Goal: Task Accomplishment & Management: Manage account settings

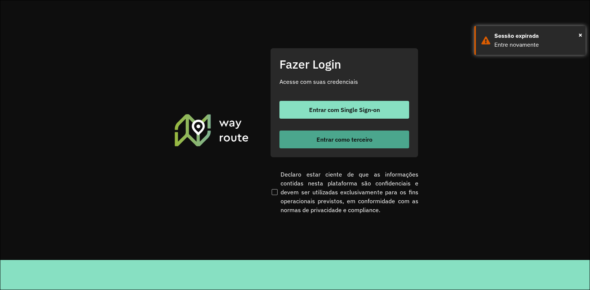
click at [313, 132] on button "Entrar como terceiro" at bounding box center [344, 139] width 130 height 18
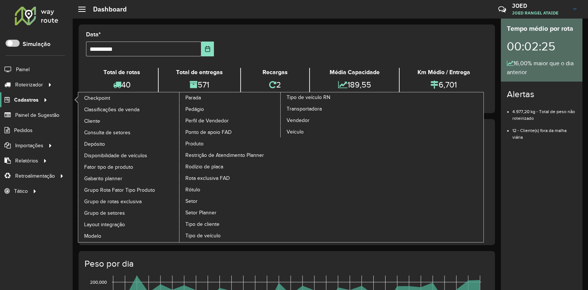
click at [41, 101] on icon at bounding box center [44, 99] width 6 height 11
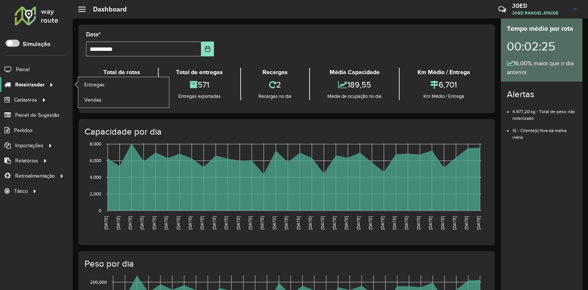
click at [30, 86] on span "Roteirizador" at bounding box center [29, 85] width 29 height 8
click at [94, 91] on link "Entregas" at bounding box center [123, 84] width 91 height 15
click at [269, 83] on icon at bounding box center [272, 84] width 7 height 8
click at [509, 63] on icon at bounding box center [509, 63] width 7 height 6
click at [569, 12] on link "JOED JOED RANGEL ATAIDE" at bounding box center [547, 9] width 70 height 19
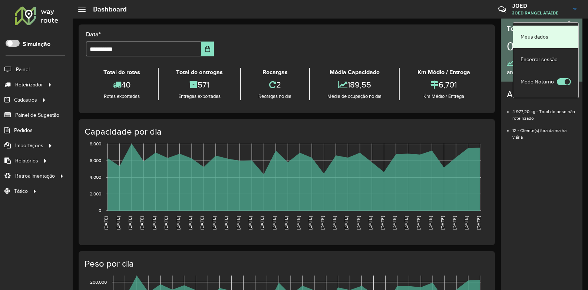
click at [562, 42] on link "Meus dados" at bounding box center [545, 37] width 65 height 23
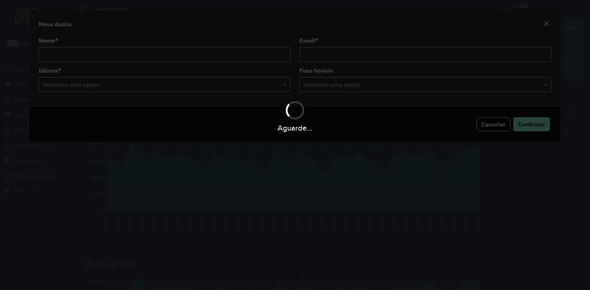
type input "**********"
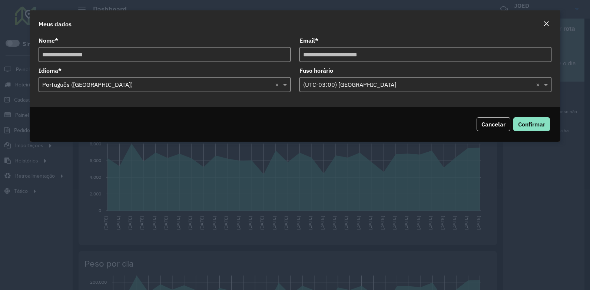
click at [547, 29] on div "Meus dados" at bounding box center [295, 22] width 531 height 24
click at [547, 25] on em "Close" at bounding box center [546, 24] width 6 height 6
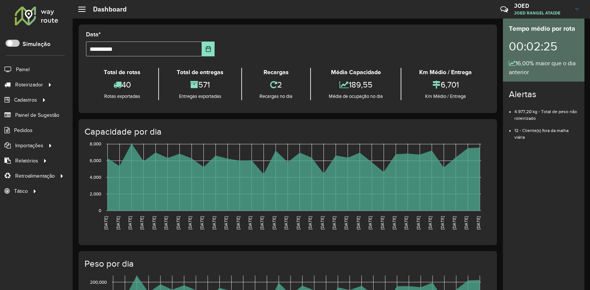
click at [572, 8] on link "JOED JOED RANGEL ATAIDE" at bounding box center [549, 9] width 70 height 19
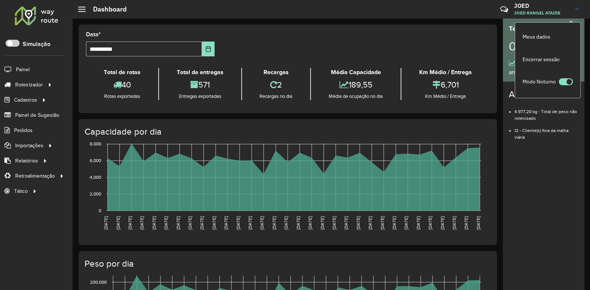
click at [500, 180] on div "**********" at bounding box center [288, 267] width 430 height 496
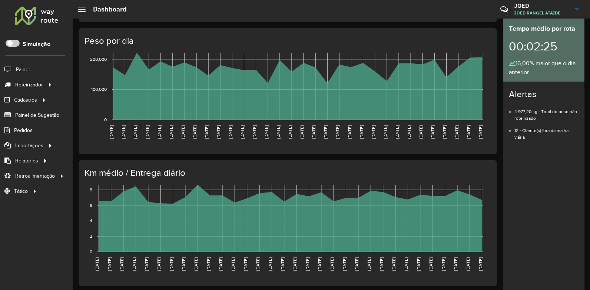
scroll to position [225, 0]
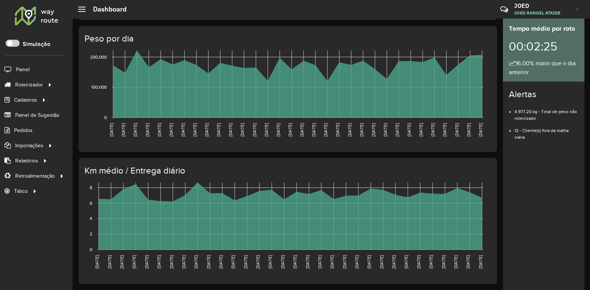
click at [44, 129] on li "Pedidos" at bounding box center [36, 130] width 73 height 15
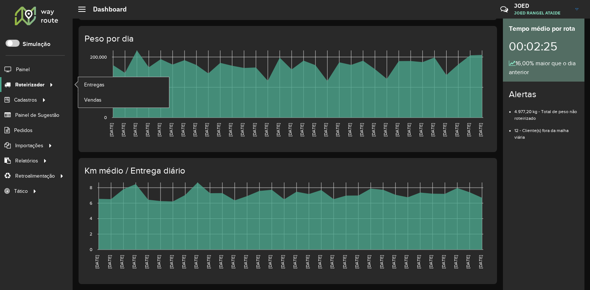
click at [29, 83] on span "Roteirizador" at bounding box center [29, 85] width 29 height 8
click at [103, 103] on link "Vendas" at bounding box center [123, 99] width 91 height 15
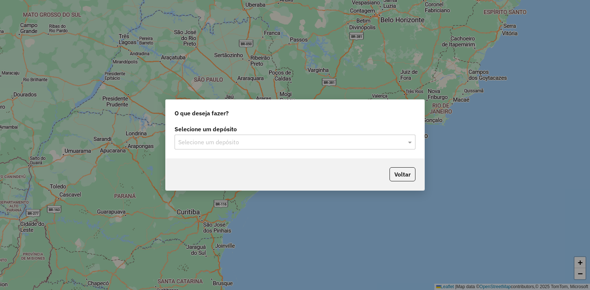
click at [267, 140] on input "text" at bounding box center [287, 142] width 219 height 9
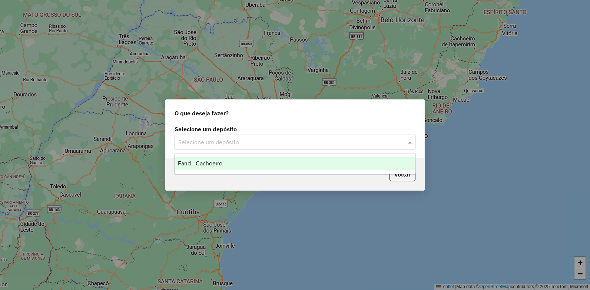
click at [278, 155] on ng-dropdown-panel "Farid - Cachoeiro" at bounding box center [294, 163] width 241 height 21
click at [282, 159] on div "Farid - Cachoeiro" at bounding box center [295, 163] width 240 height 13
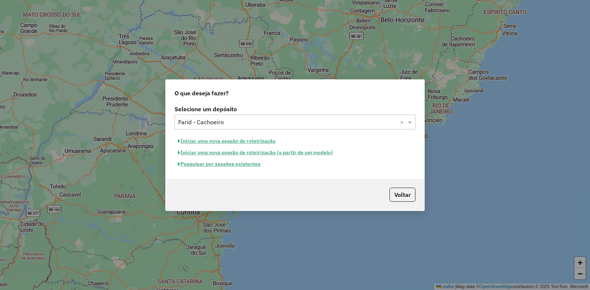
click at [213, 166] on button "Pesquisar por sessões existentes" at bounding box center [218, 163] width 89 height 11
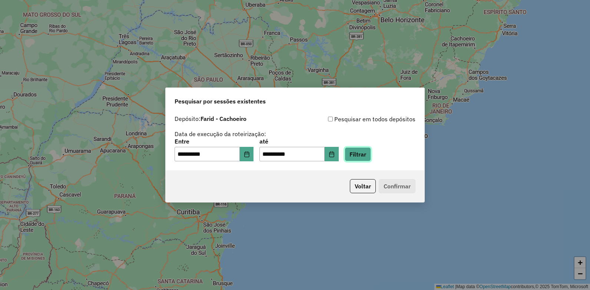
click at [359, 154] on button "Filtrar" at bounding box center [358, 154] width 26 height 14
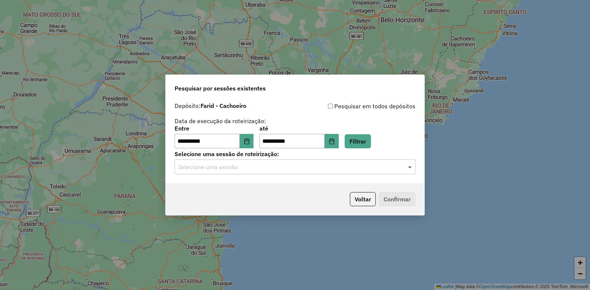
click at [412, 169] on span at bounding box center [410, 166] width 9 height 9
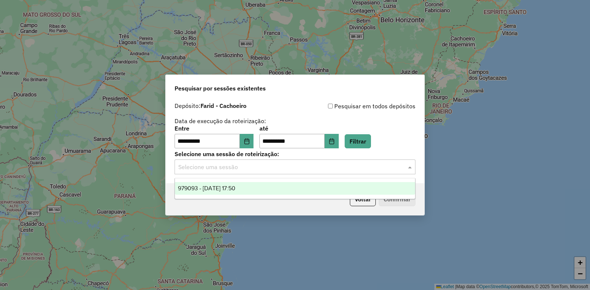
click at [389, 188] on div "979093 - 14/08/2025 17:50" at bounding box center [295, 188] width 240 height 13
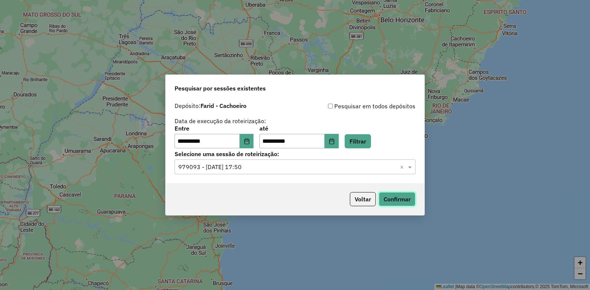
click at [383, 203] on button "Confirmar" at bounding box center [397, 199] width 37 height 14
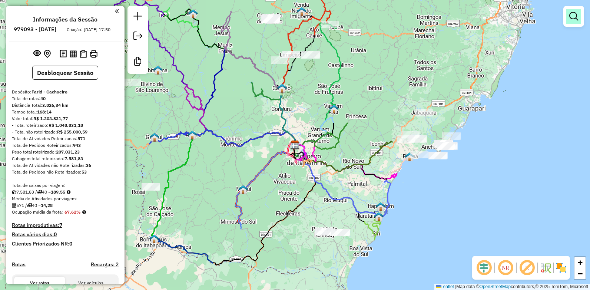
click at [572, 19] on em at bounding box center [573, 16] width 9 height 9
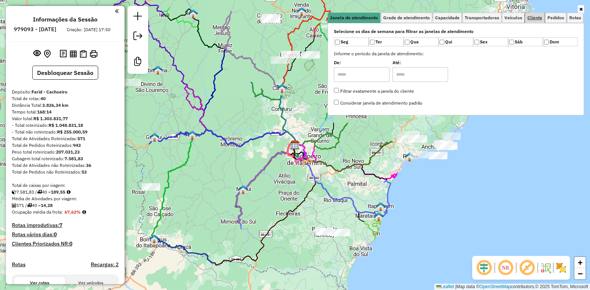
click at [539, 17] on span "Cliente" at bounding box center [534, 18] width 15 height 4
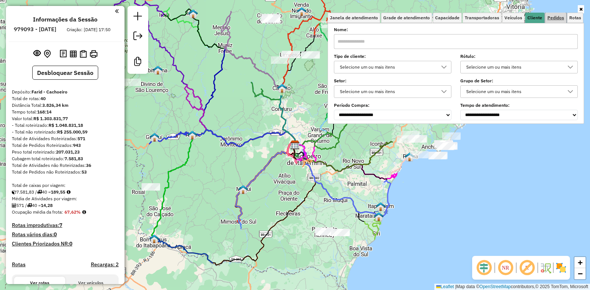
click at [563, 14] on link "Pedidos" at bounding box center [555, 18] width 21 height 10
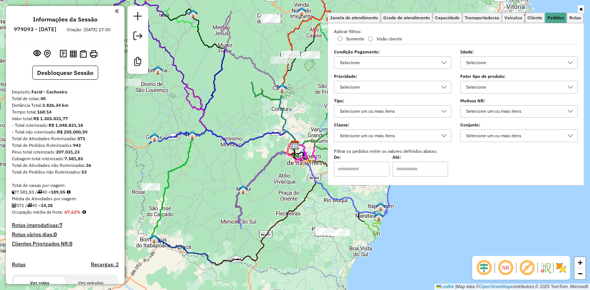
click at [439, 61] on div at bounding box center [444, 63] width 14 height 12
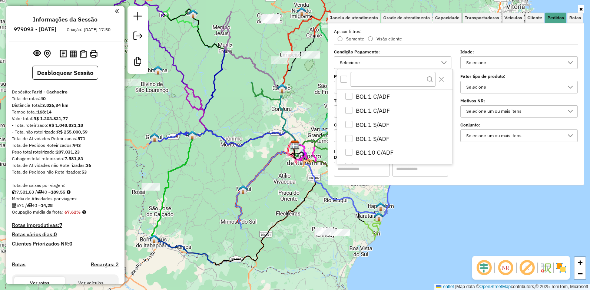
click at [439, 61] on div at bounding box center [444, 63] width 14 height 12
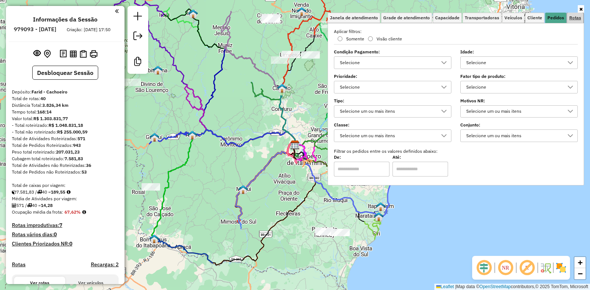
click at [578, 14] on link "Rotas" at bounding box center [575, 18] width 16 height 10
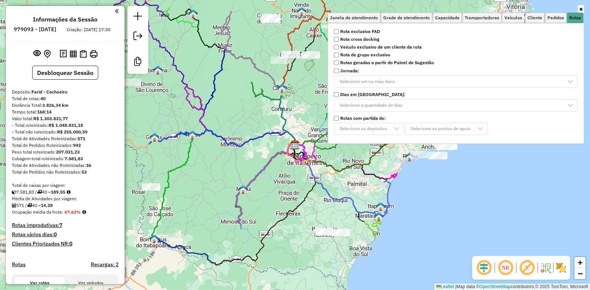
click at [374, 33] on strong "Rota exclusiva FAD" at bounding box center [360, 31] width 40 height 7
click at [0, 0] on div "Aguarde..." at bounding box center [0, 0] width 0 height 0
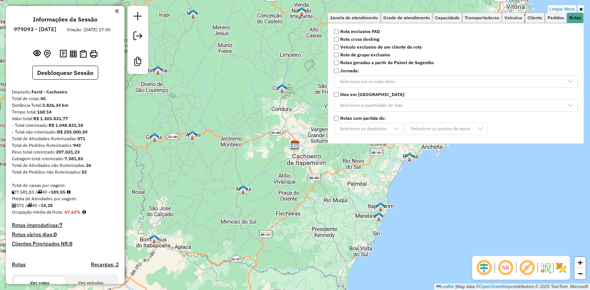
click at [374, 33] on strong "Rota exclusiva FAD" at bounding box center [360, 31] width 40 height 7
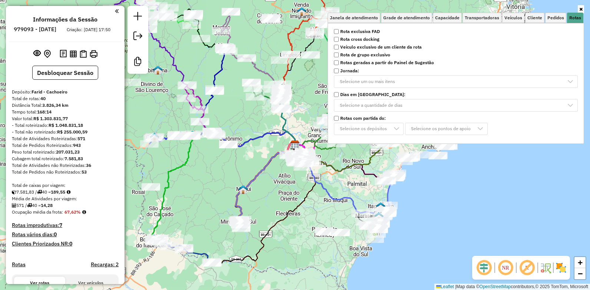
click at [380, 63] on strong "Rotas geradas a partir do Painel de Sugestão" at bounding box center [387, 62] width 94 height 7
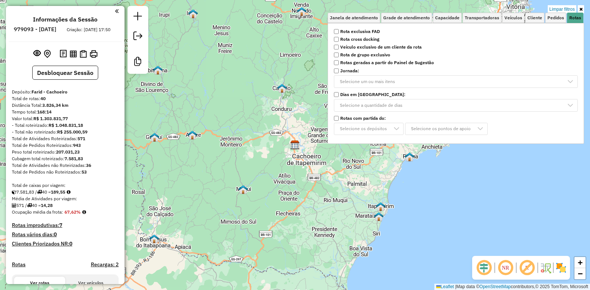
click at [379, 63] on strong "Rotas geradas a partir do Painel de Sugestão" at bounding box center [387, 62] width 94 height 7
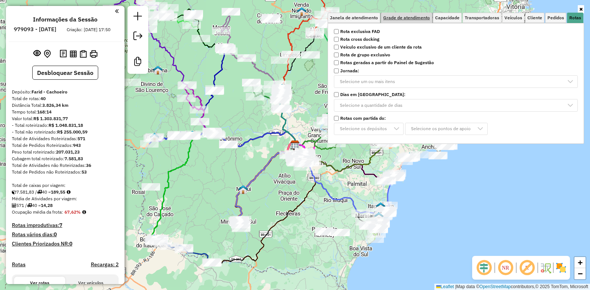
click at [410, 19] on span "Grade de atendimento" at bounding box center [406, 18] width 47 height 4
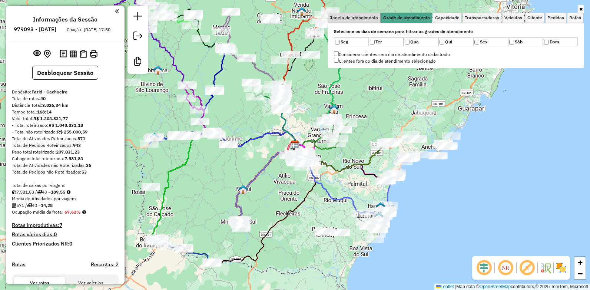
click at [365, 23] on link "Janela de atendimento" at bounding box center [354, 18] width 53 height 10
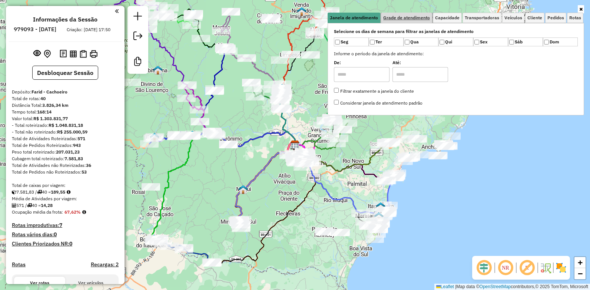
click at [412, 20] on link "Grade de atendimento" at bounding box center [406, 18] width 51 height 10
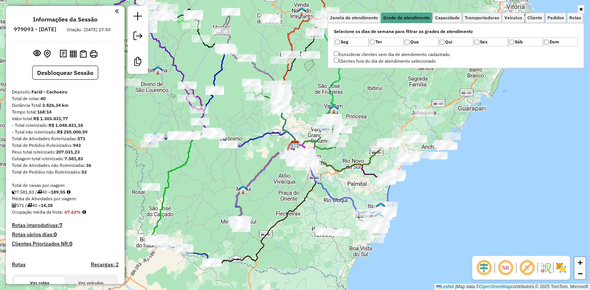
click at [359, 41] on label "Seg" at bounding box center [351, 41] width 35 height 9
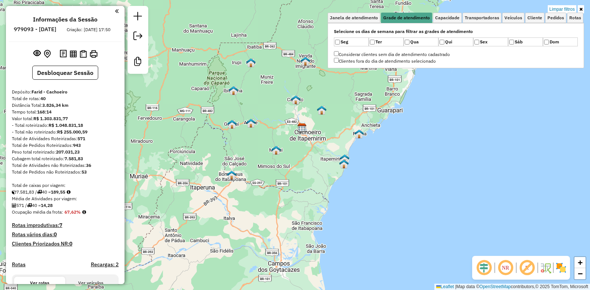
click at [350, 46] on label "Seg" at bounding box center [351, 41] width 35 height 9
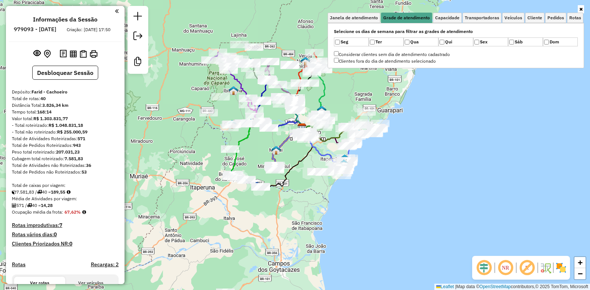
click at [525, 43] on label "Sáb" at bounding box center [525, 41] width 35 height 9
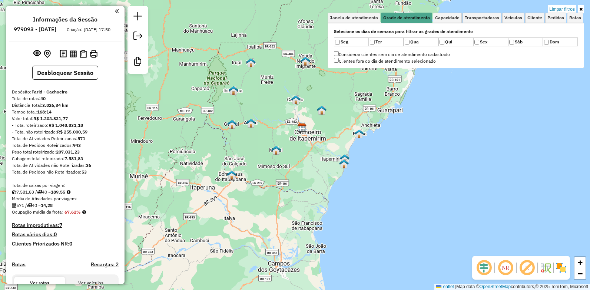
click at [520, 44] on label "Sáb" at bounding box center [525, 41] width 35 height 9
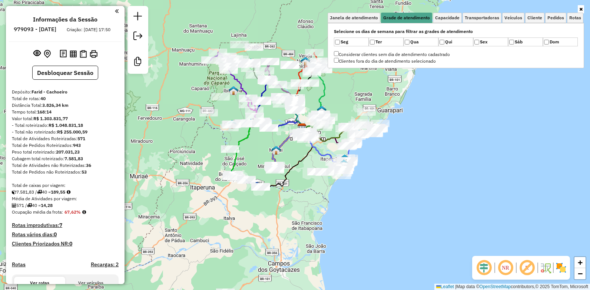
click at [465, 43] on label "Qui" at bounding box center [455, 41] width 35 height 9
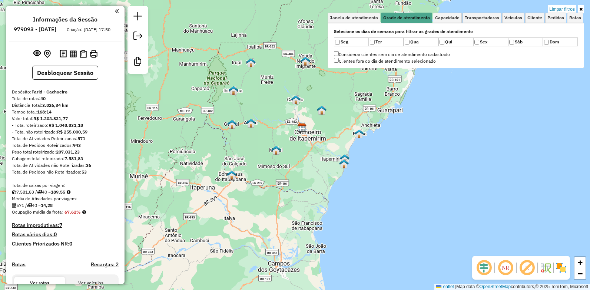
click at [487, 42] on label "Sex" at bounding box center [490, 41] width 35 height 9
click at [452, 41] on label "Qui" at bounding box center [455, 41] width 35 height 9
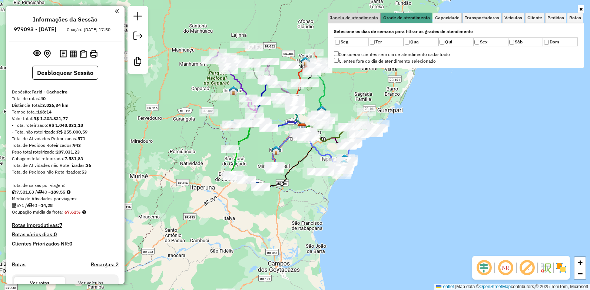
click at [350, 21] on link "Janela de atendimento" at bounding box center [354, 18] width 53 height 10
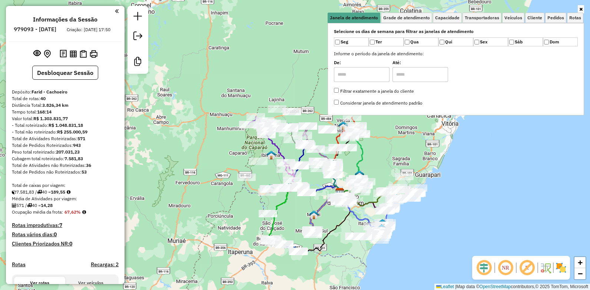
drag, startPoint x: 420, startPoint y: 206, endPoint x: 426, endPoint y: 246, distance: 40.8
click at [426, 246] on div "Janela de atendimento Grade de atendimento Capacidade Transportadoras Veículos …" at bounding box center [295, 145] width 590 height 290
click at [581, 8] on icon at bounding box center [580, 9] width 3 height 4
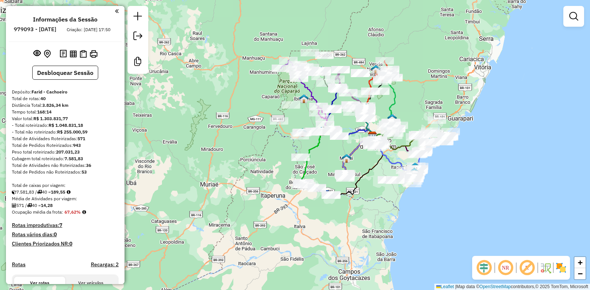
drag, startPoint x: 459, startPoint y: 149, endPoint x: 492, endPoint y: 92, distance: 65.6
click at [492, 92] on div "Janela de atendimento Grade de atendimento Capacidade Transportadoras Veículos …" at bounding box center [295, 145] width 590 height 290
click at [480, 265] on em at bounding box center [484, 268] width 18 height 18
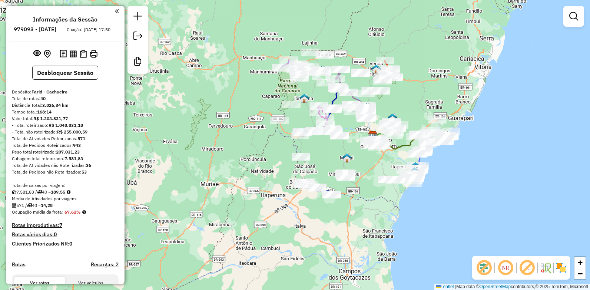
click at [508, 266] on em at bounding box center [505, 268] width 18 height 18
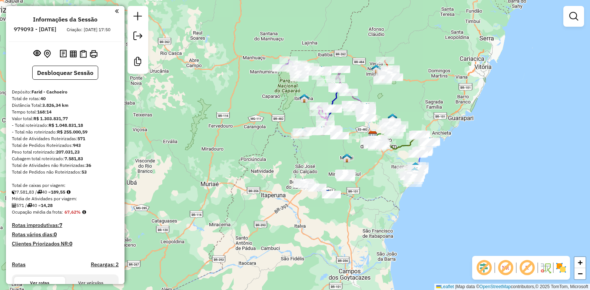
click at [507, 273] on em at bounding box center [505, 268] width 18 height 18
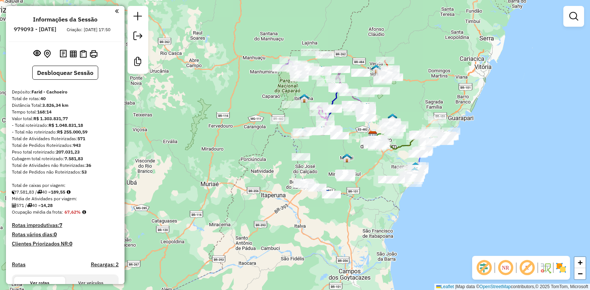
click at [507, 273] on em at bounding box center [505, 268] width 18 height 18
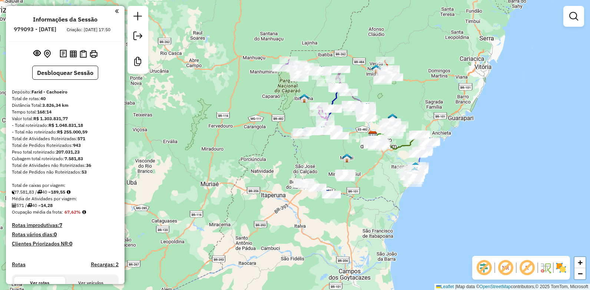
click at [507, 273] on em at bounding box center [505, 268] width 18 height 18
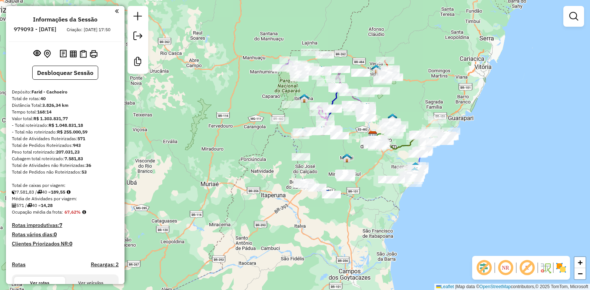
click at [507, 273] on em at bounding box center [505, 268] width 18 height 18
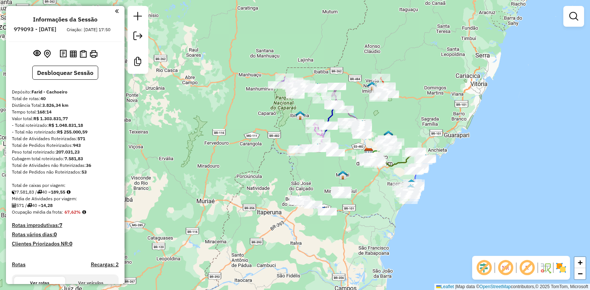
drag, startPoint x: 480, startPoint y: 196, endPoint x: 476, endPoint y: 213, distance: 17.6
click at [476, 213] on div "Janela de atendimento Grade de atendimento Capacidade Transportadoras Veículos …" at bounding box center [295, 145] width 590 height 290
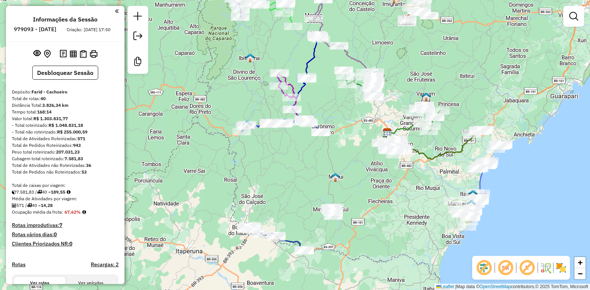
drag, startPoint x: 311, startPoint y: 172, endPoint x: 359, endPoint y: 150, distance: 52.9
click at [359, 150] on div "Janela de atendimento Grade de atendimento Capacidade Transportadoras Veículos …" at bounding box center [295, 145] width 590 height 290
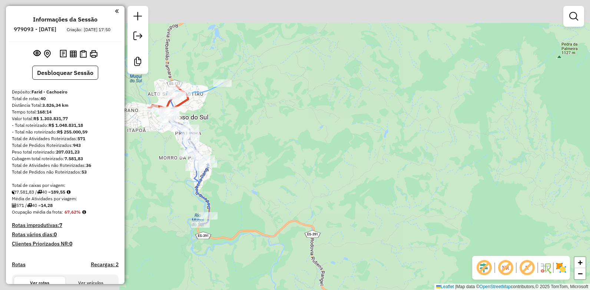
drag, startPoint x: 364, startPoint y: 255, endPoint x: 516, endPoint y: 246, distance: 152.5
click at [516, 250] on div "Janela de atendimento Grade de atendimento Capacidade Transportadoras Veículos …" at bounding box center [295, 145] width 590 height 290
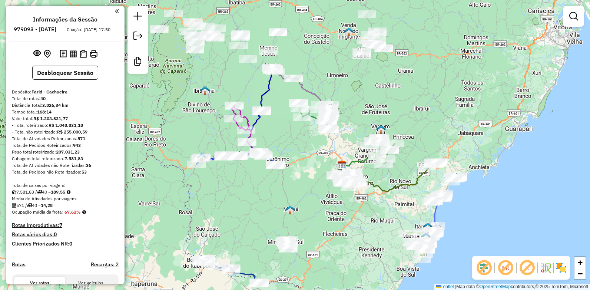
drag, startPoint x: 377, startPoint y: 138, endPoint x: 353, endPoint y: 237, distance: 102.1
click at [353, 237] on div "Janela de atendimento Grade de atendimento Capacidade Transportadoras Veículos …" at bounding box center [295, 145] width 590 height 290
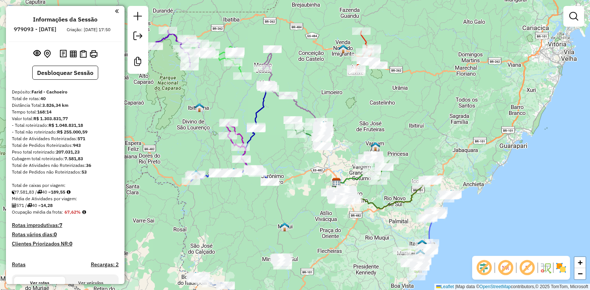
drag, startPoint x: 378, startPoint y: 185, endPoint x: 372, endPoint y: 202, distance: 17.9
click at [372, 202] on icon at bounding box center [390, 194] width 88 height 30
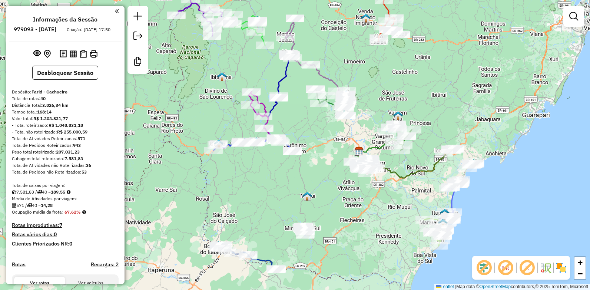
drag, startPoint x: 364, startPoint y: 206, endPoint x: 371, endPoint y: 187, distance: 19.3
click at [371, 187] on div "Janela de atendimento Grade de atendimento Capacidade Transportadoras Veículos …" at bounding box center [295, 145] width 590 height 290
click at [508, 270] on em at bounding box center [505, 268] width 18 height 18
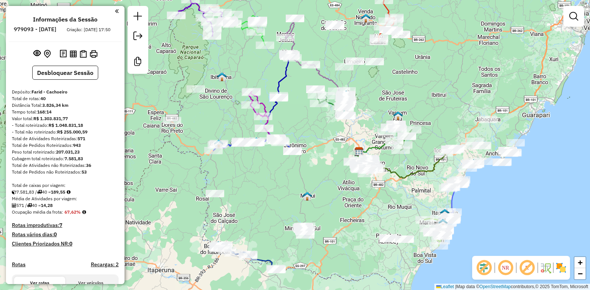
click at [508, 270] on em at bounding box center [505, 268] width 18 height 18
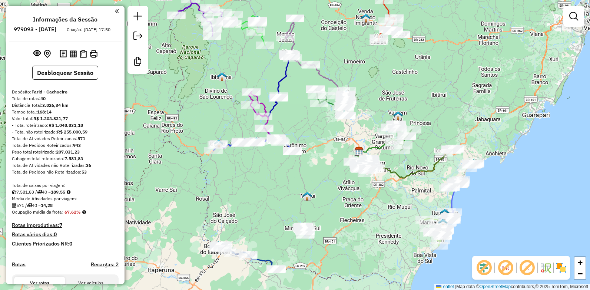
click at [508, 270] on em at bounding box center [505, 268] width 18 height 18
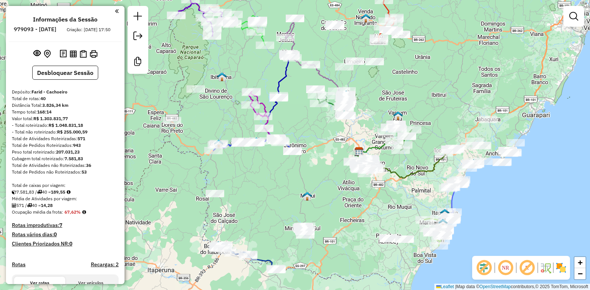
click at [508, 270] on em at bounding box center [505, 268] width 18 height 18
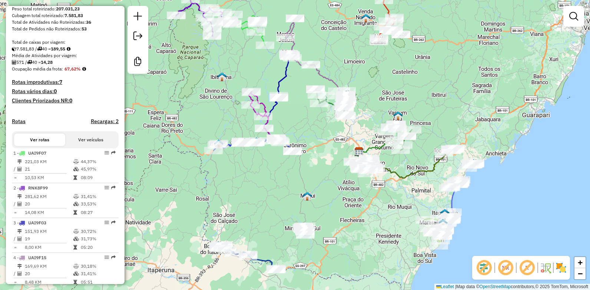
scroll to position [148, 0]
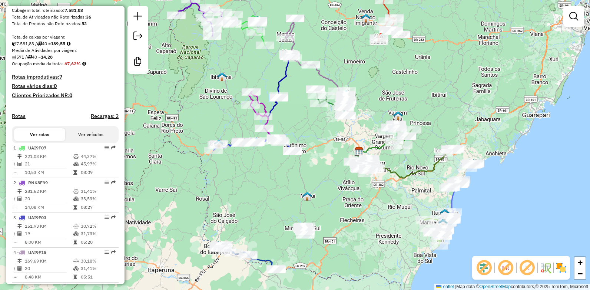
click at [94, 141] on button "Ver veículos" at bounding box center [90, 134] width 51 height 13
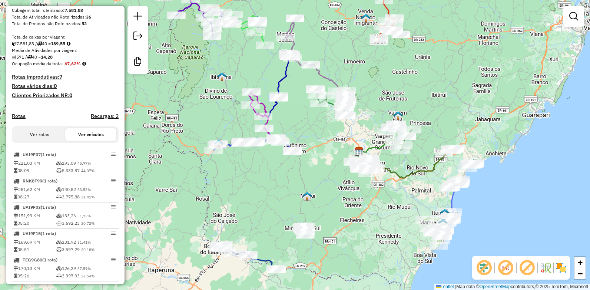
click at [41, 141] on button "Ver rotas" at bounding box center [39, 134] width 51 height 13
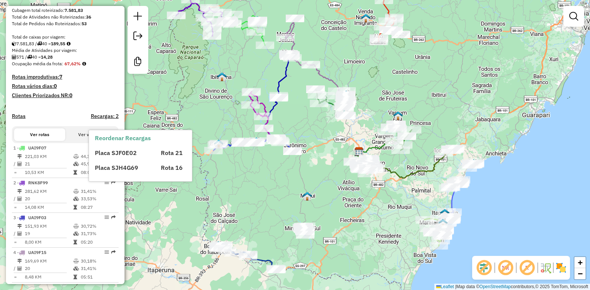
click at [111, 119] on h4 "Recargas: 2" at bounding box center [105, 116] width 28 height 6
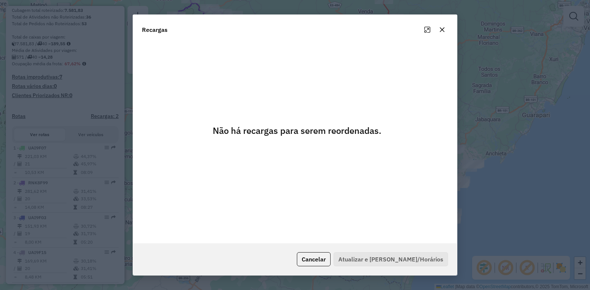
click at [446, 27] on button "button" at bounding box center [442, 30] width 12 height 12
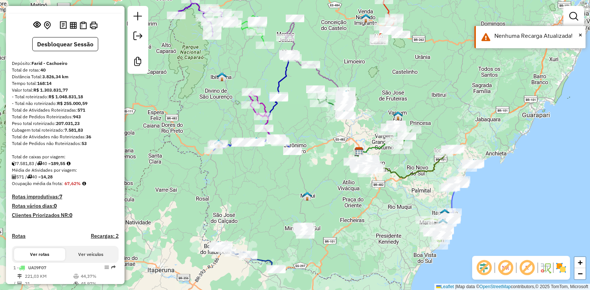
scroll to position [0, 0]
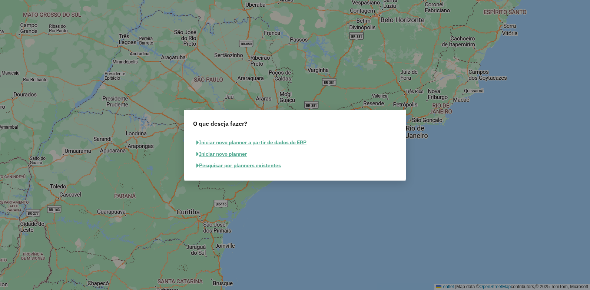
click at [270, 162] on button "Pesquisar por planners existentes" at bounding box center [238, 165] width 91 height 11
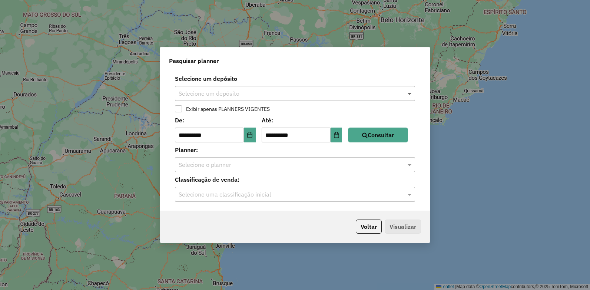
click at [409, 96] on span at bounding box center [410, 93] width 9 height 9
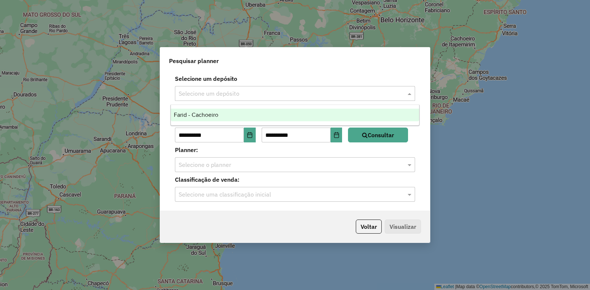
click at [367, 115] on div "Farid - Cachoeiro" at bounding box center [295, 115] width 248 height 13
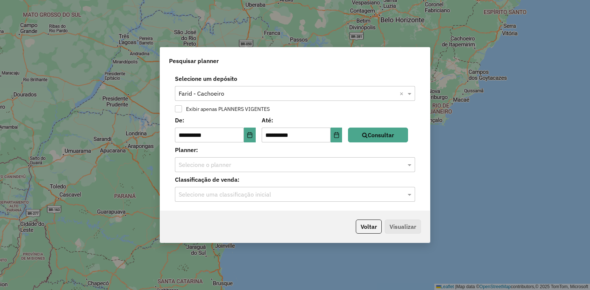
click at [346, 176] on label "Classificação de venda:" at bounding box center [294, 179] width 249 height 9
click at [384, 166] on input "text" at bounding box center [288, 164] width 218 height 9
click at [313, 195] on div "No items found" at bounding box center [295, 199] width 248 height 13
click at [309, 186] on th "Nome da sessão" at bounding box center [275, 187] width 86 height 10
click at [326, 185] on th "Planner Vigente" at bounding box center [339, 187] width 44 height 10
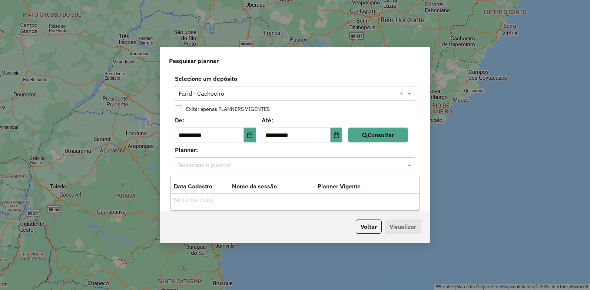
click at [409, 164] on span at bounding box center [410, 164] width 9 height 9
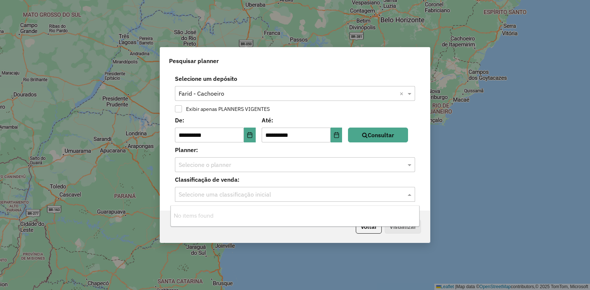
click at [411, 194] on span at bounding box center [410, 194] width 9 height 9
click at [415, 178] on label "Classificação de venda:" at bounding box center [294, 179] width 249 height 9
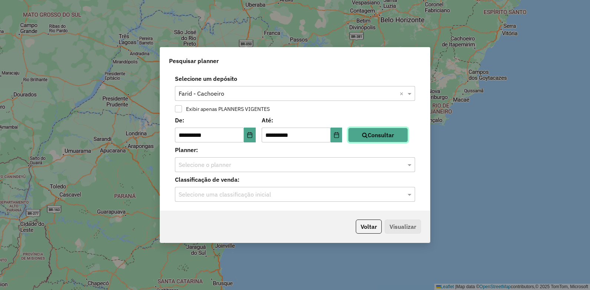
click at [396, 135] on button "Consultar" at bounding box center [378, 134] width 60 height 15
click at [408, 167] on span at bounding box center [410, 164] width 9 height 9
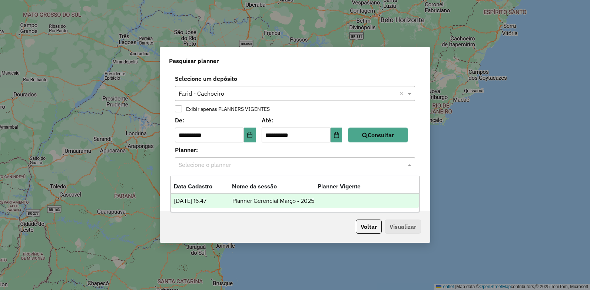
click at [401, 203] on div "[DATE] 16:47 Planner Gerencial Março - 2025" at bounding box center [295, 200] width 248 height 14
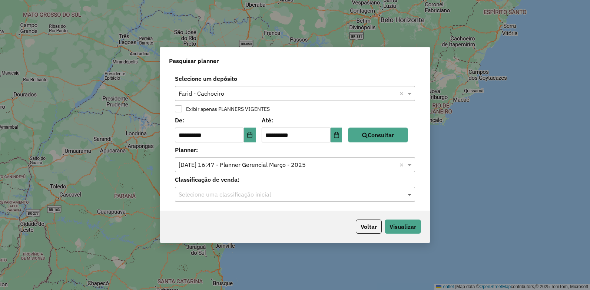
click at [408, 194] on span at bounding box center [410, 194] width 9 height 9
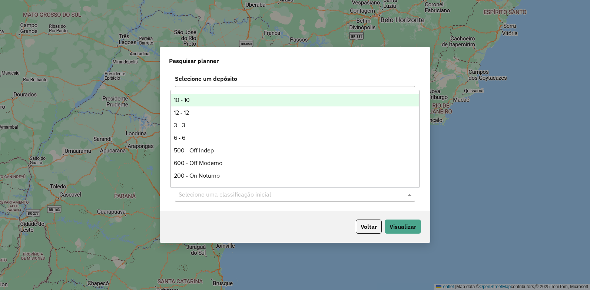
click at [325, 102] on div "10 - 10" at bounding box center [295, 100] width 248 height 13
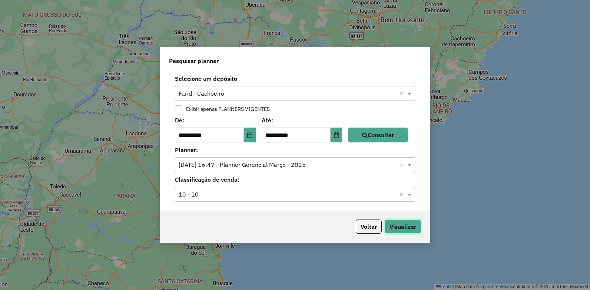
click at [409, 220] on button "Visualizar" at bounding box center [403, 226] width 36 height 14
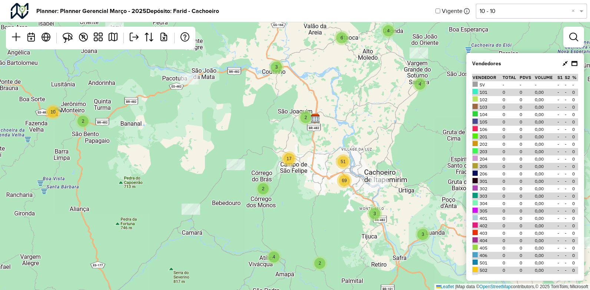
drag, startPoint x: 410, startPoint y: 210, endPoint x: 432, endPoint y: 181, distance: 36.1
click at [432, 181] on div "6 2 4 2 2 25 21 27 2 9 9 2 11 2 7 2 6 2 3 3 2 5 35 4 3 3 2 2 2 2 2 32 27 2 25 3…" at bounding box center [295, 145] width 590 height 290
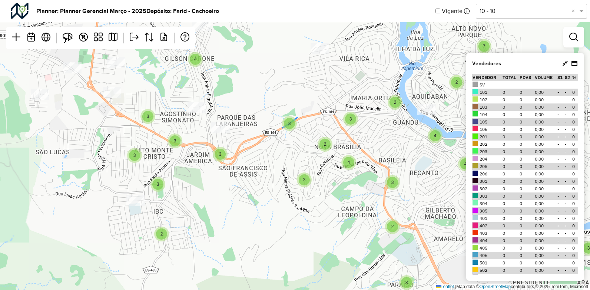
click at [287, 125] on div "3" at bounding box center [289, 123] width 11 height 11
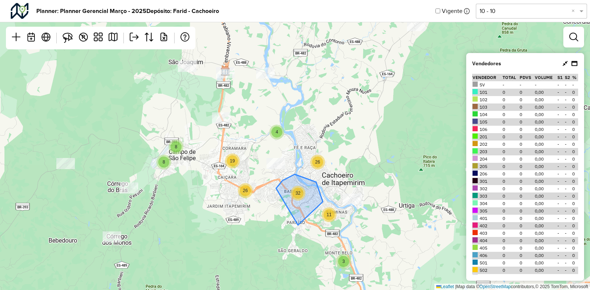
click at [299, 193] on span "32" at bounding box center [297, 192] width 5 height 5
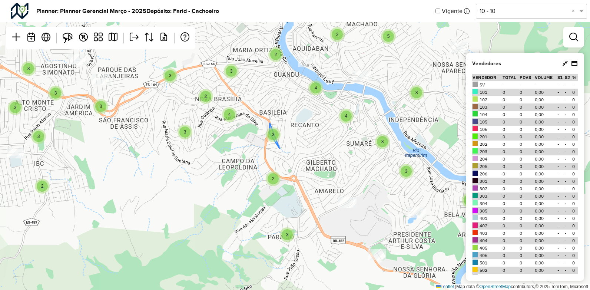
click at [269, 139] on div "3" at bounding box center [273, 134] width 15 height 15
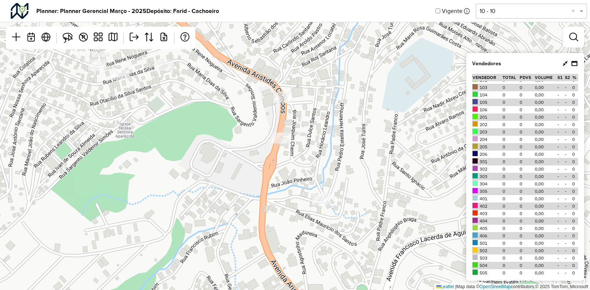
scroll to position [29, 0]
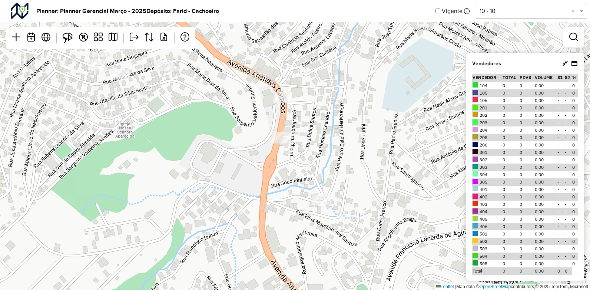
click at [572, 61] on icon at bounding box center [574, 63] width 6 height 6
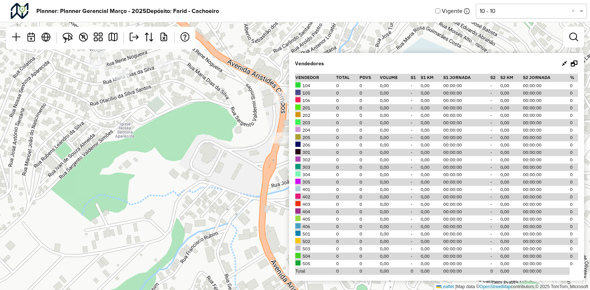
click at [572, 62] on icon at bounding box center [574, 63] width 7 height 6
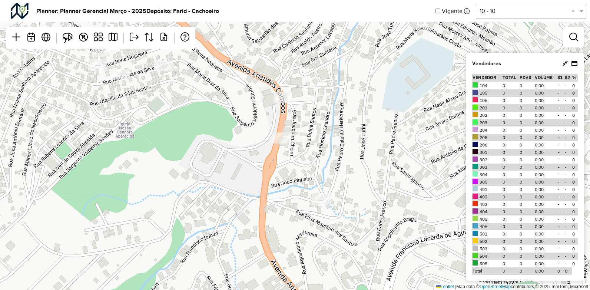
click at [564, 64] on icon at bounding box center [564, 63] width 5 height 6
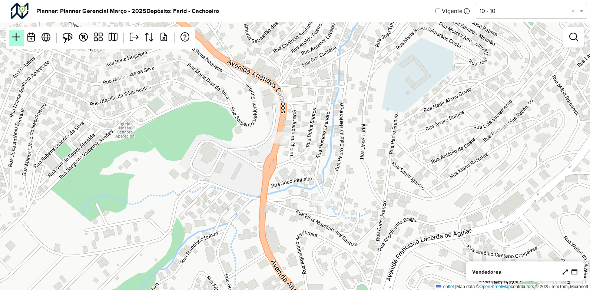
click at [14, 41] on em at bounding box center [16, 37] width 9 height 9
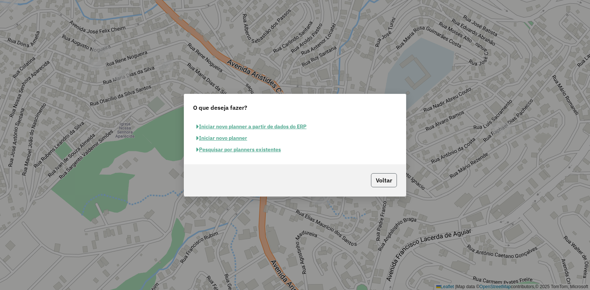
click at [389, 180] on button "Voltar" at bounding box center [384, 180] width 26 height 14
